Goal: Information Seeking & Learning: Learn about a topic

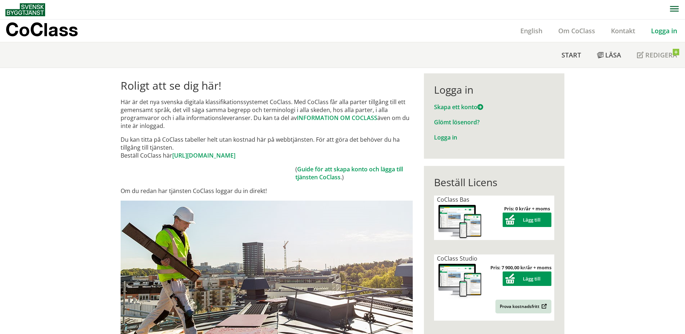
scroll to position [23, 0]
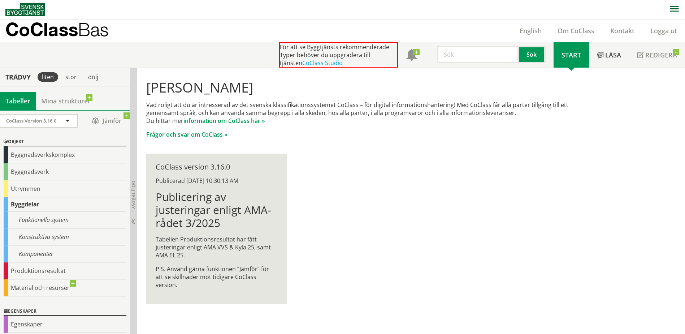
scroll to position [0, 0]
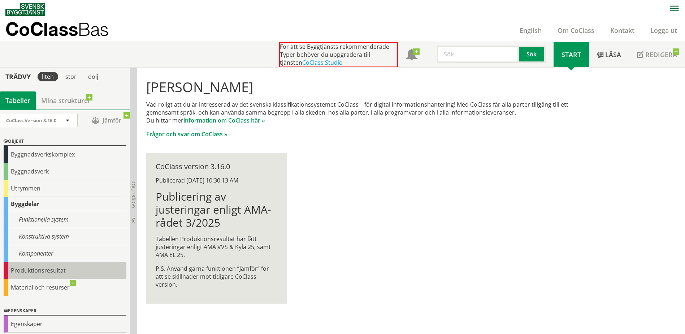
click at [47, 269] on div "Produktionsresultat" at bounding box center [65, 270] width 123 height 17
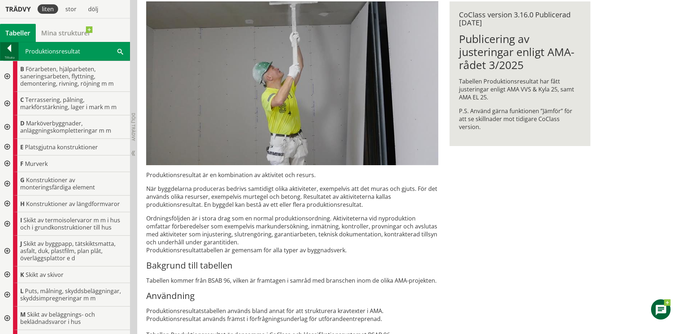
click at [11, 48] on div at bounding box center [9, 49] width 18 height 10
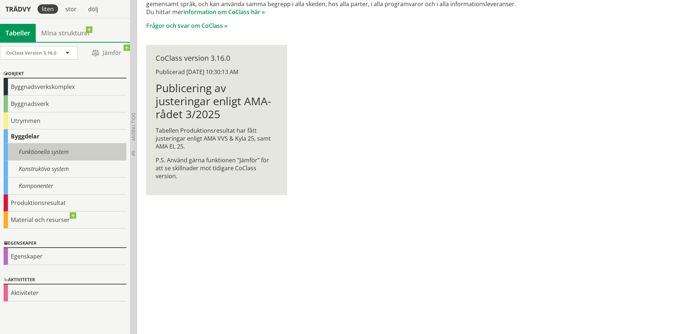
click at [56, 156] on div "Funktionella system" at bounding box center [65, 151] width 123 height 17
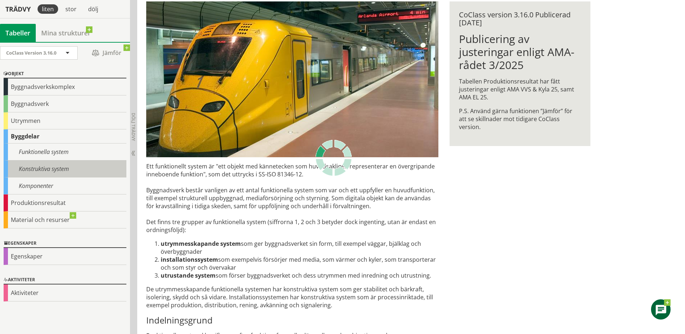
click at [43, 172] on div "Konstruktiva system" at bounding box center [65, 168] width 123 height 17
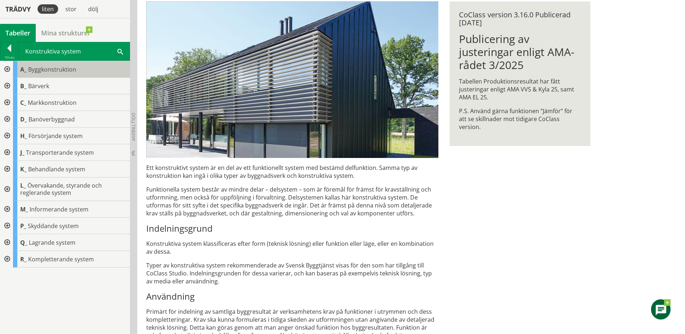
click at [44, 71] on span "Byggkonstruktion" at bounding box center [52, 69] width 48 height 8
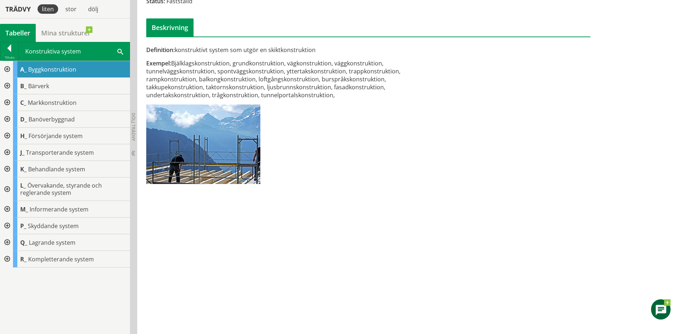
click at [8, 68] on div at bounding box center [6, 69] width 13 height 17
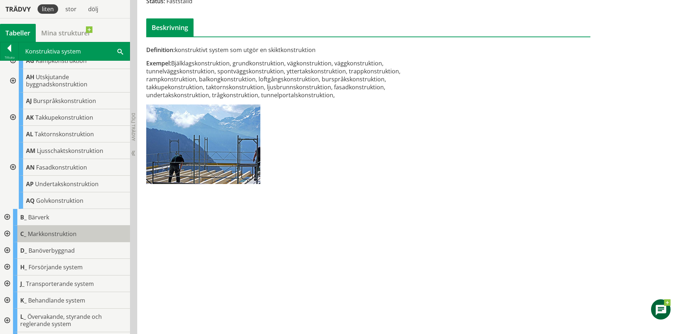
scroll to position [72, 0]
